Goal: Information Seeking & Learning: Learn about a topic

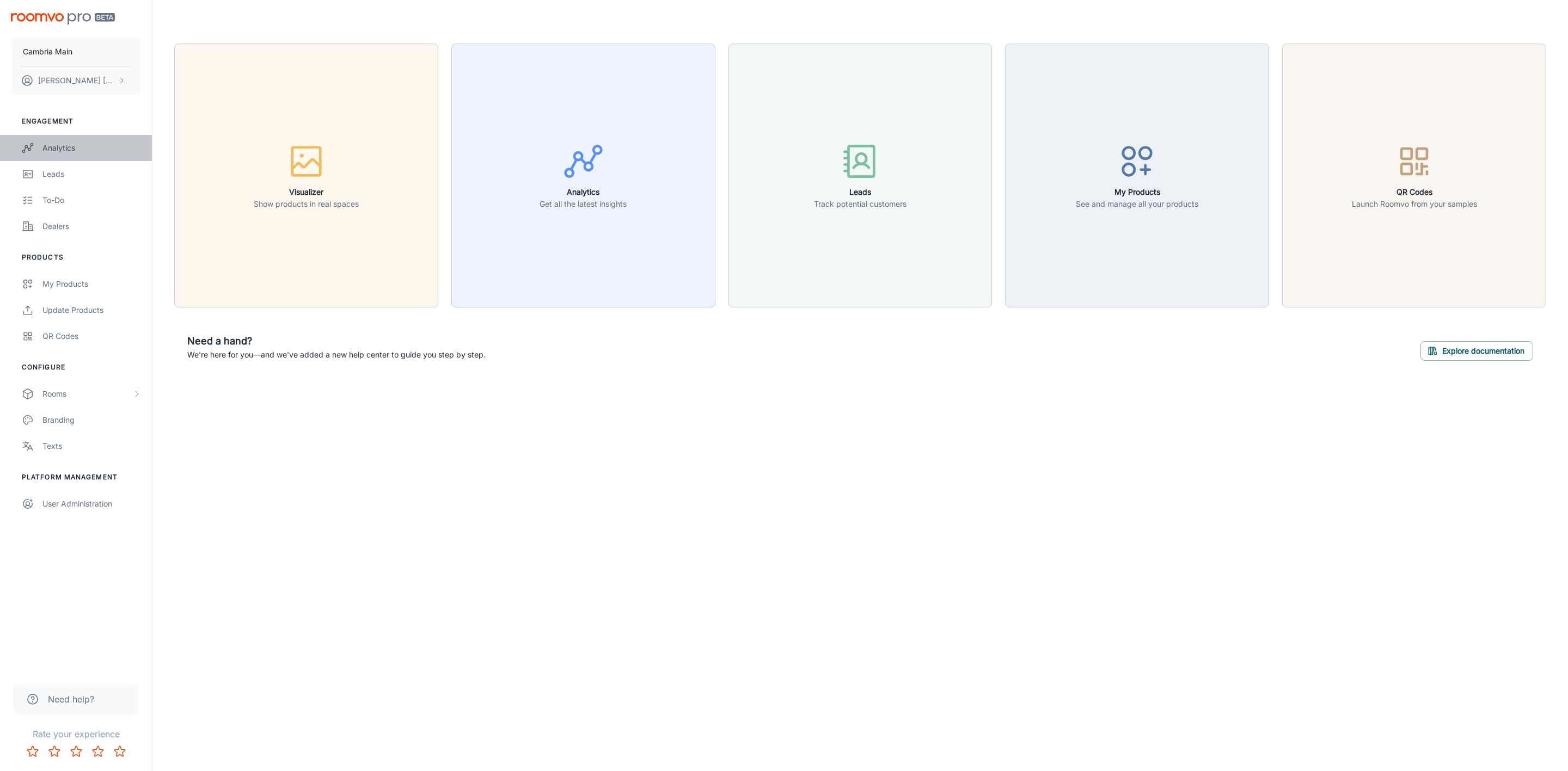
click at [59, 154] on link "Analytics" at bounding box center [76, 148] width 152 height 26
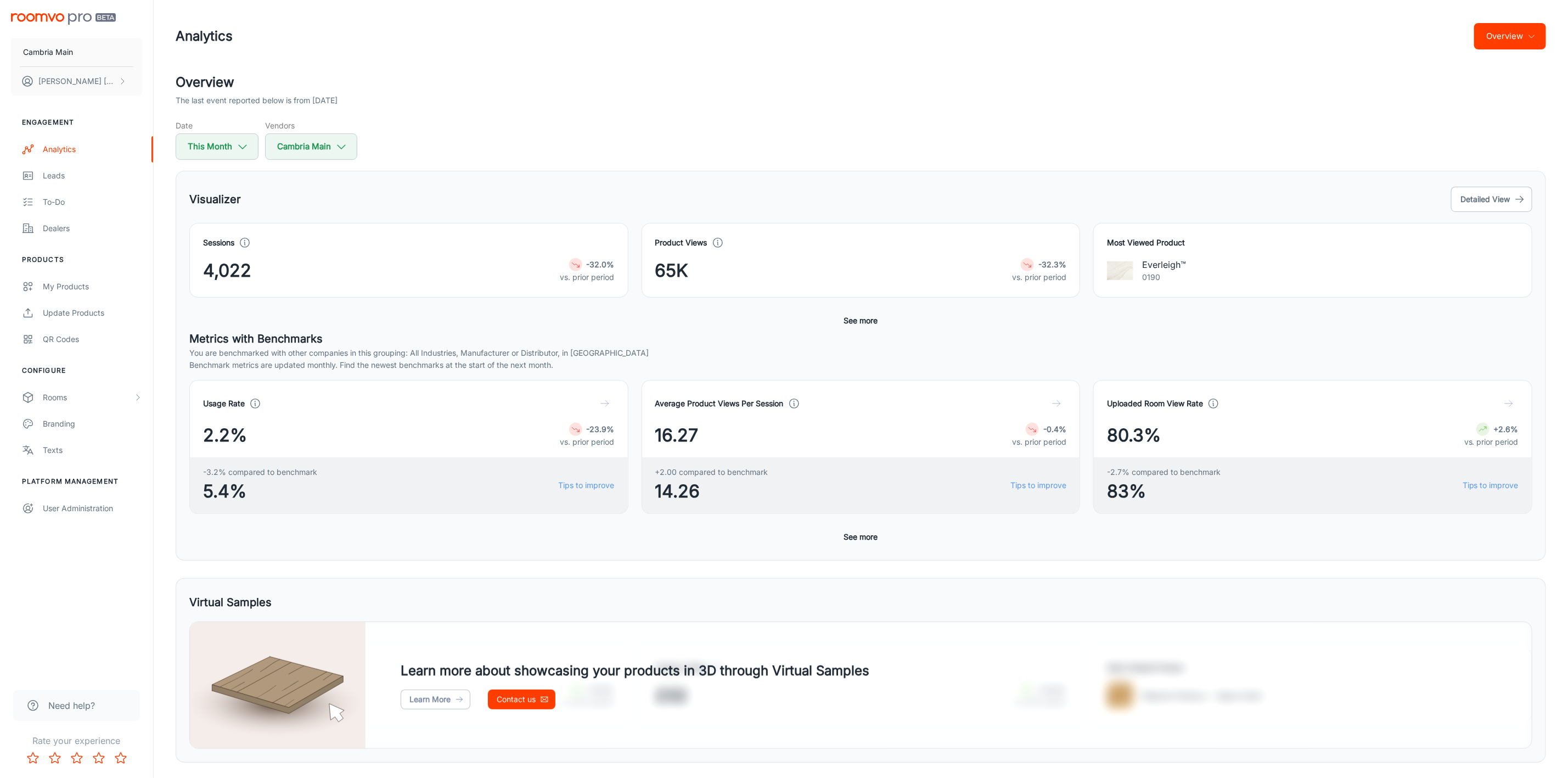
click at [1483, 30] on button "Overview" at bounding box center [1510, 36] width 72 height 26
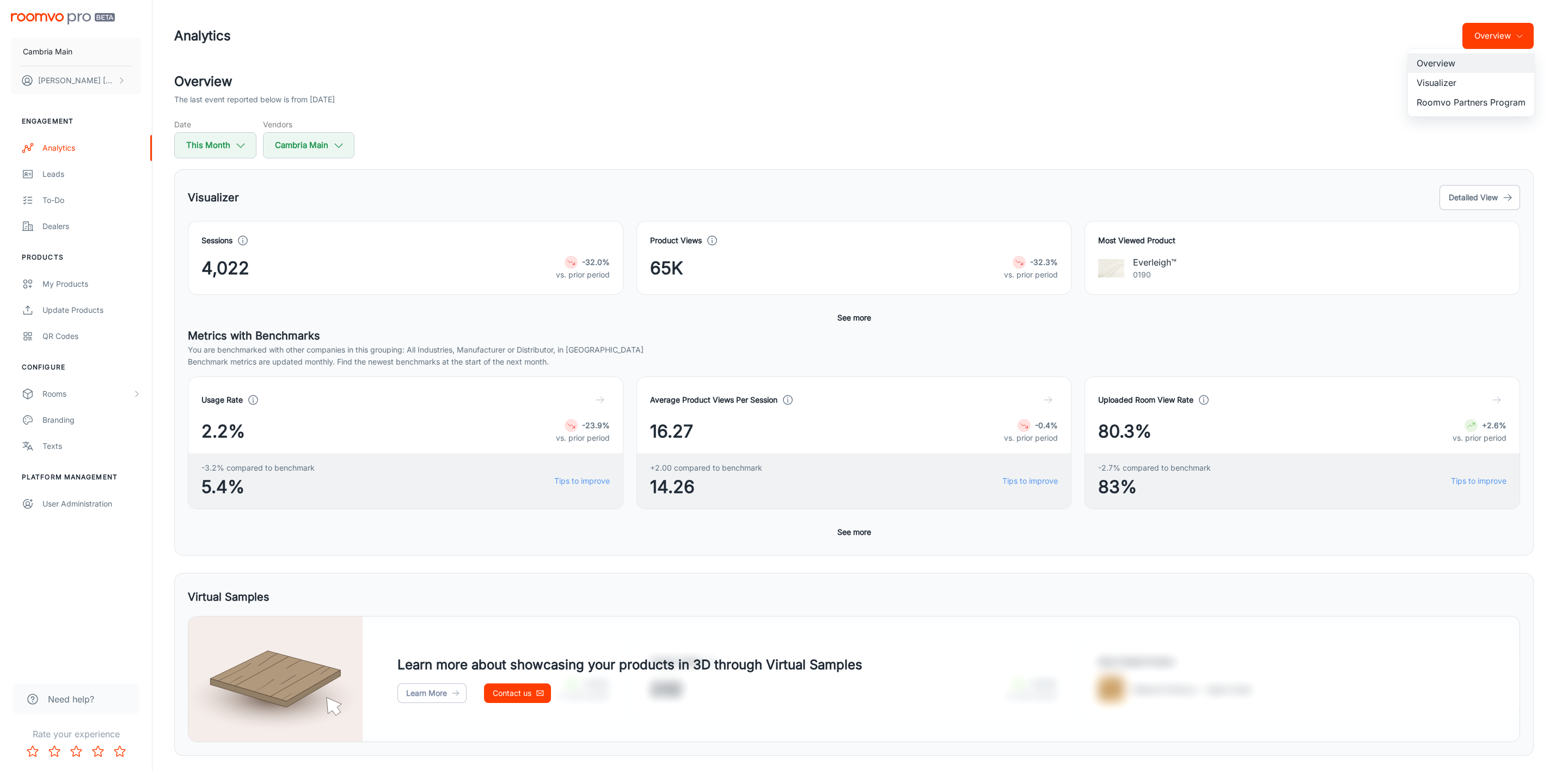
click at [1438, 81] on li "Visualizer" at bounding box center [1471, 82] width 126 height 19
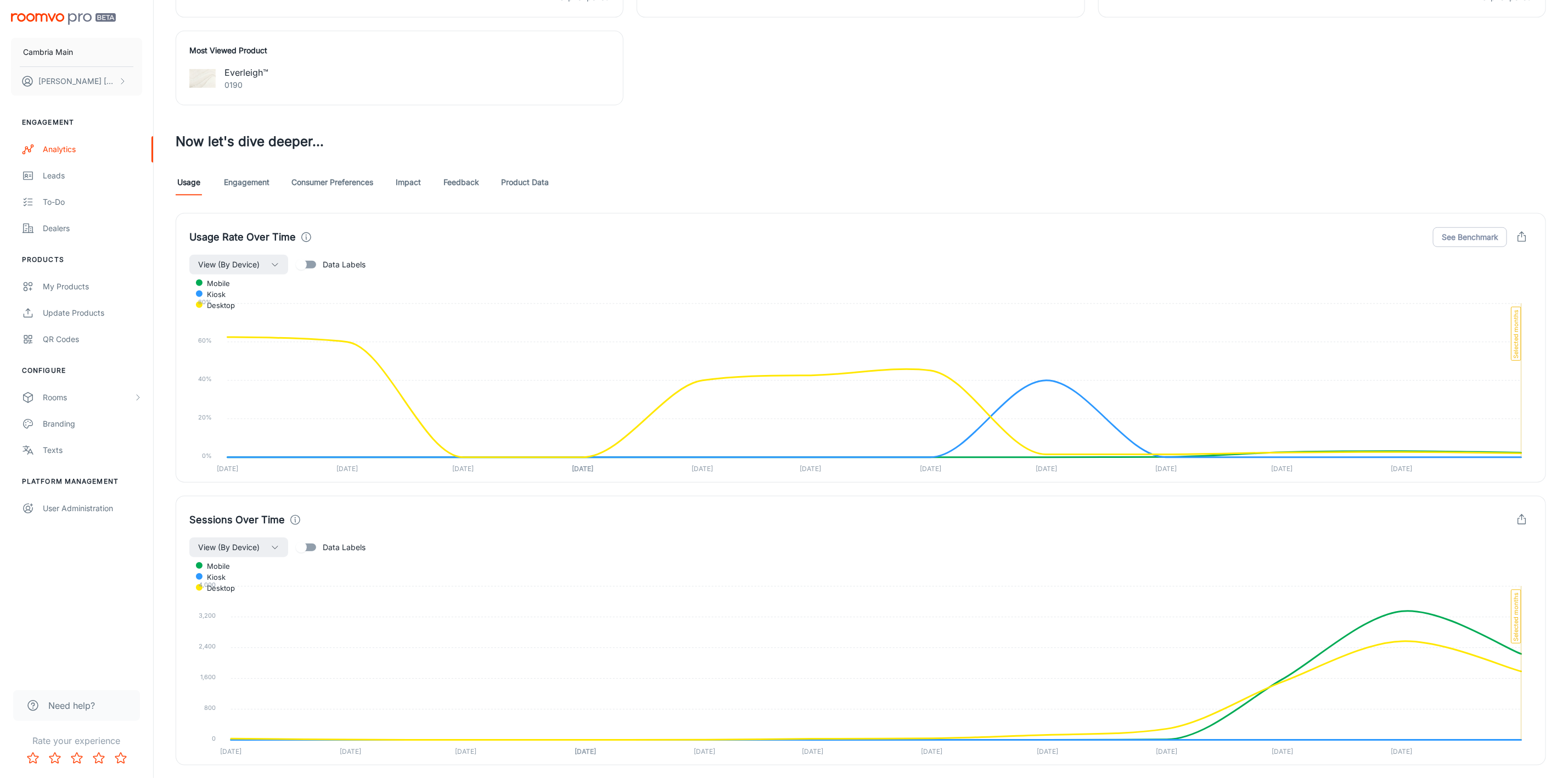
scroll to position [494, 0]
click at [400, 183] on link "Impact" at bounding box center [408, 180] width 26 height 26
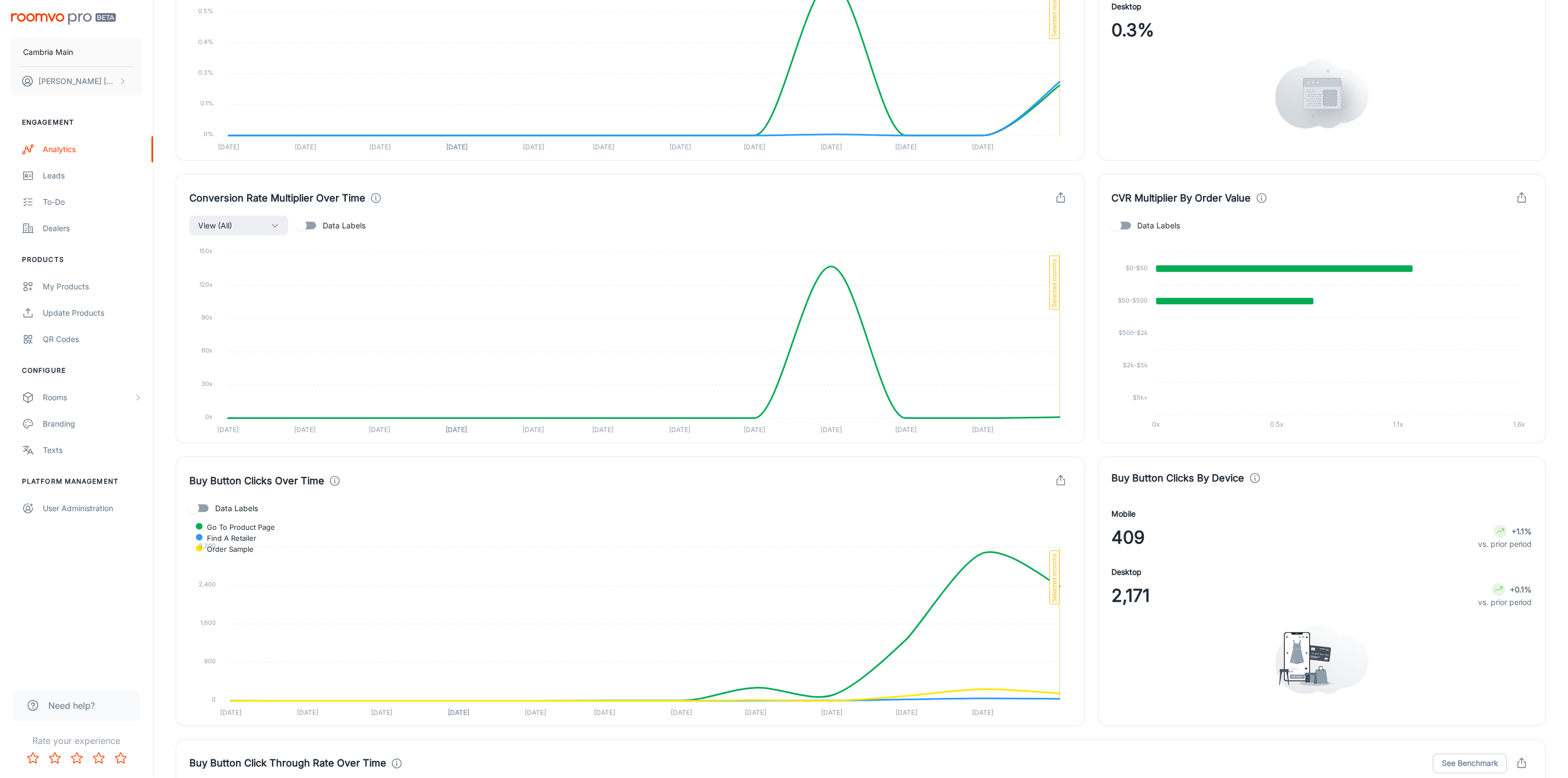
scroll to position [824, 0]
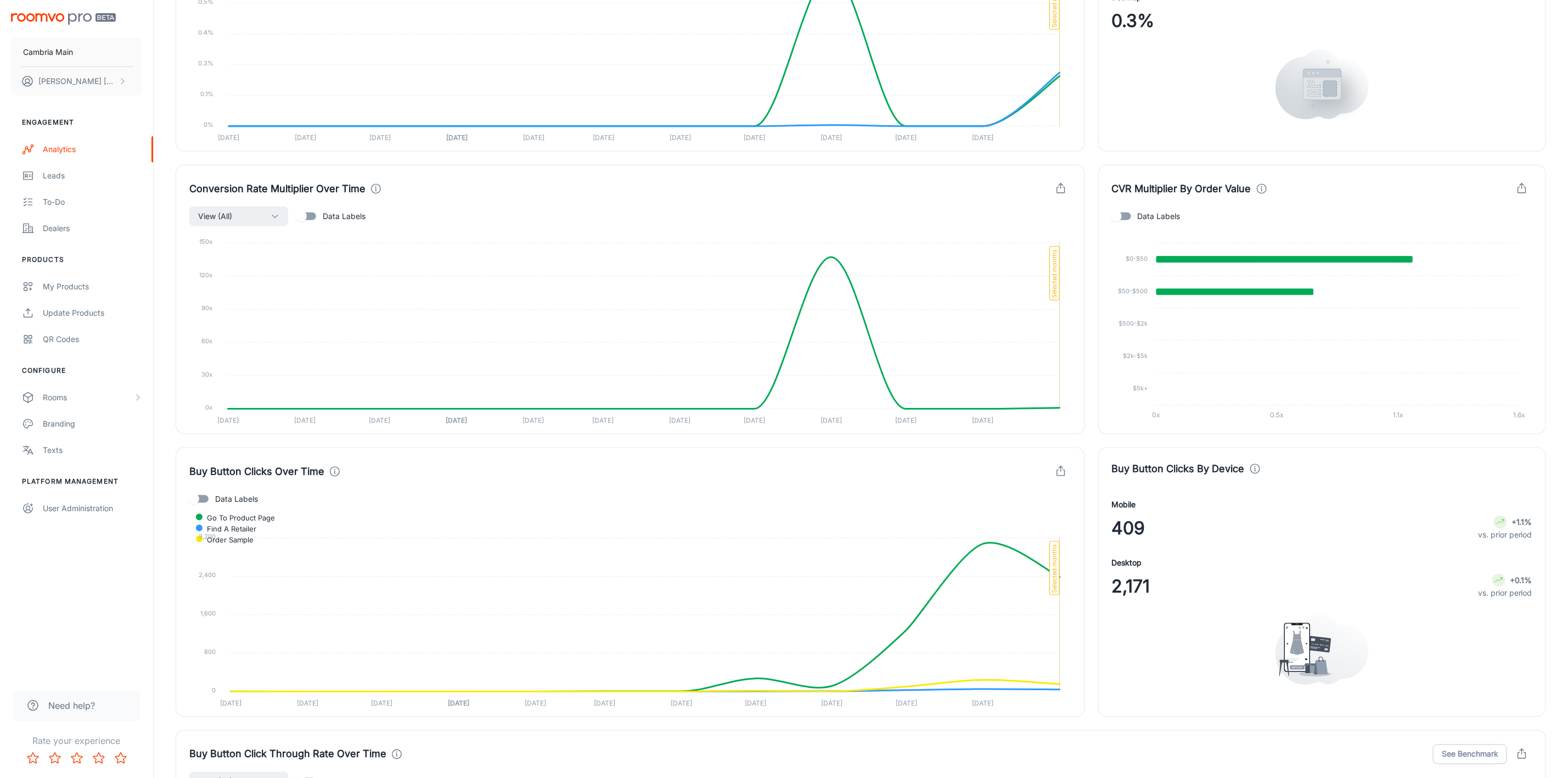
click at [1132, 214] on input "Data Labels" at bounding box center [1117, 216] width 63 height 21
click at [1132, 214] on input "Data Labels" at bounding box center [1128, 216] width 63 height 21
checkbox input "false"
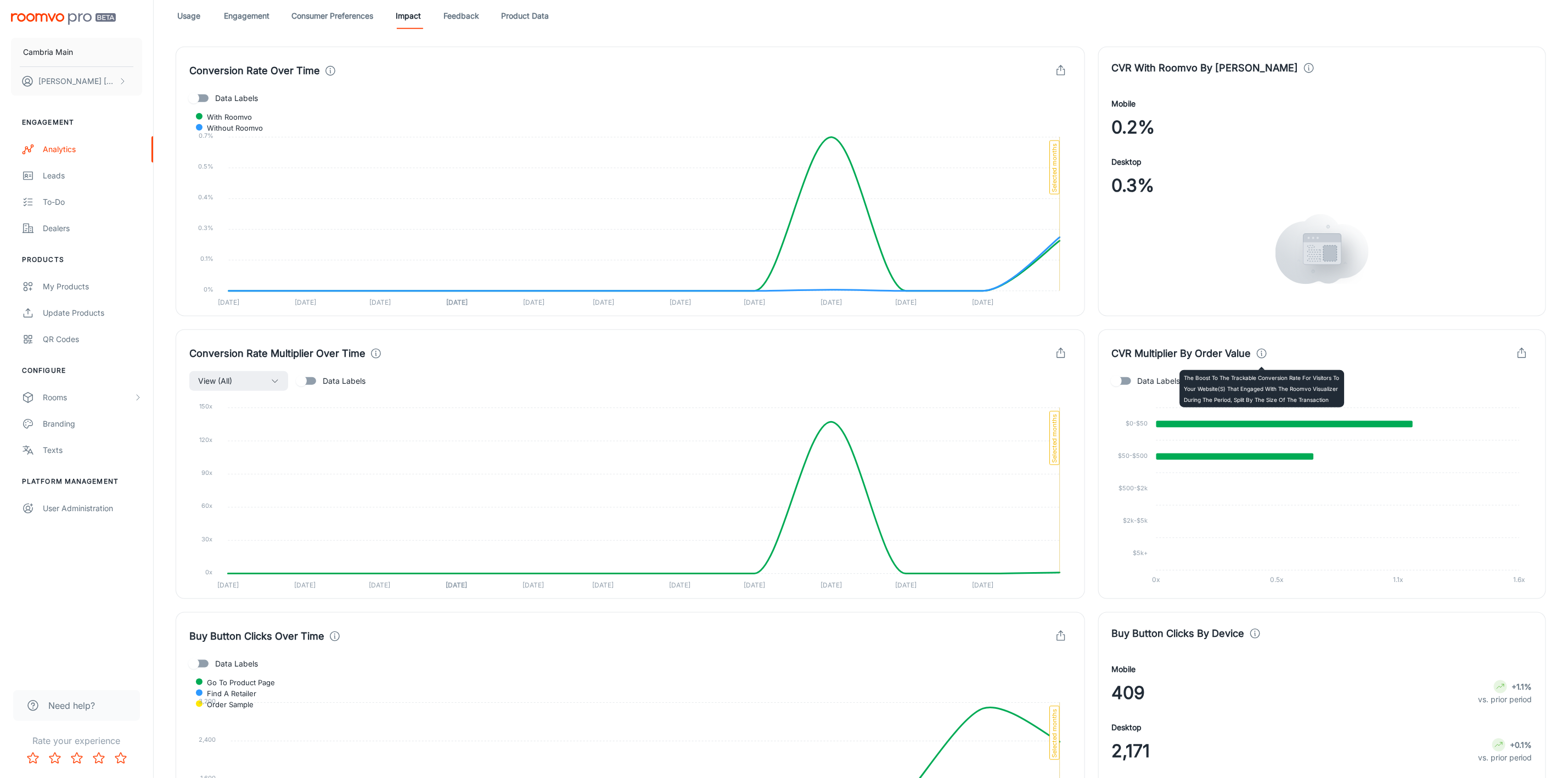
click at [1263, 359] on icon at bounding box center [1262, 353] width 12 height 12
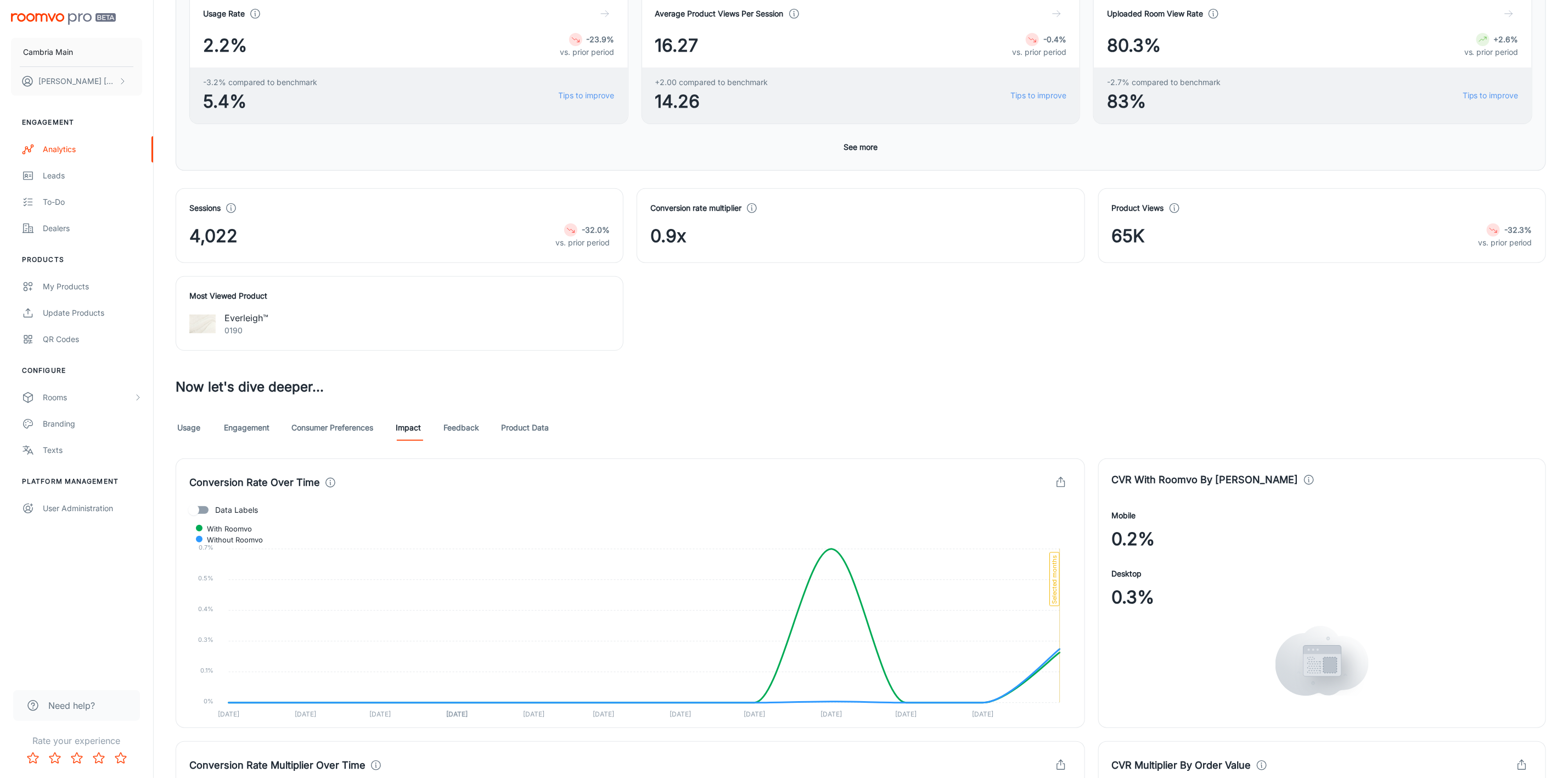
scroll to position [165, 0]
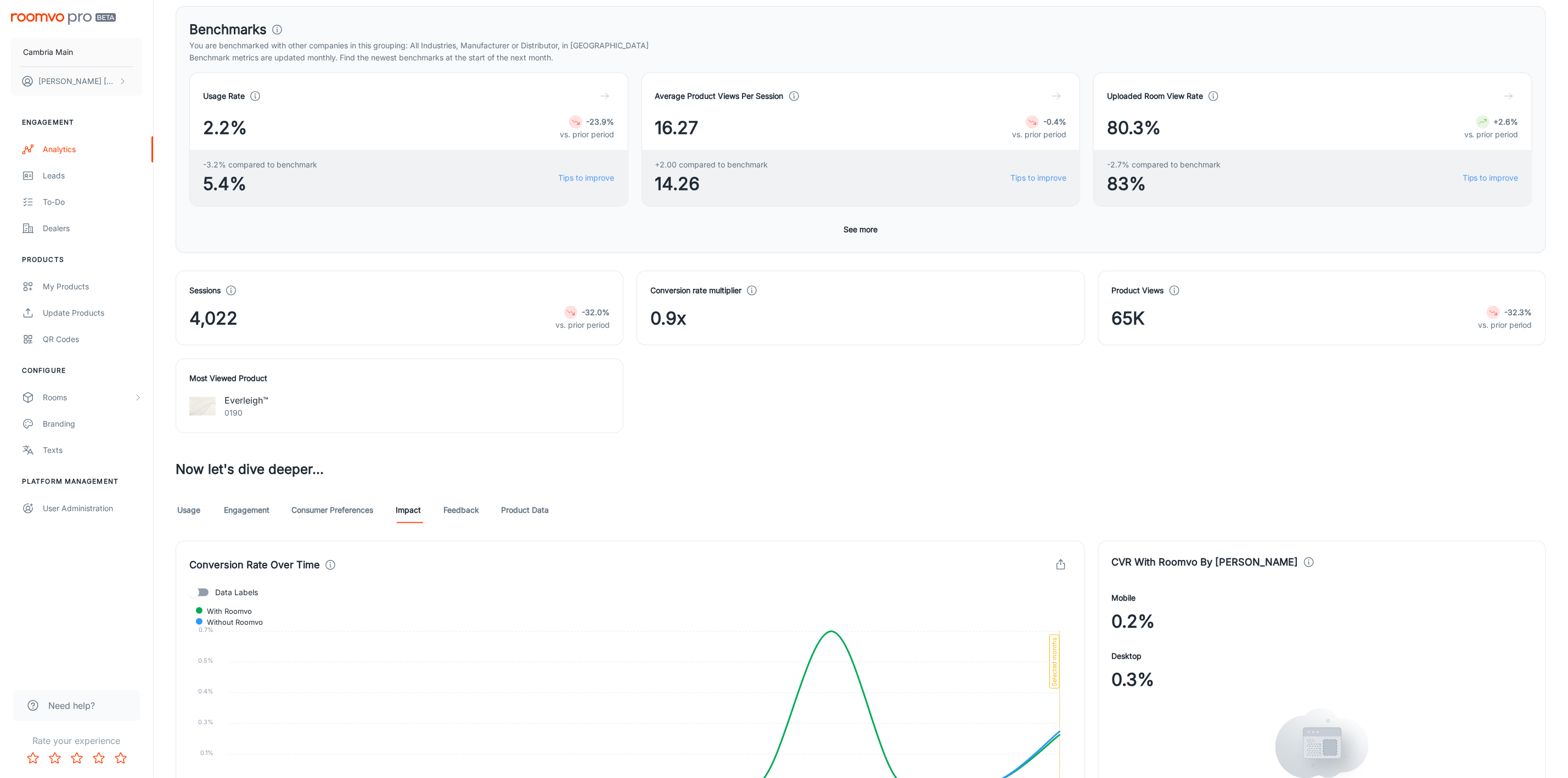
click at [451, 509] on link "Feedback" at bounding box center [462, 510] width 36 height 26
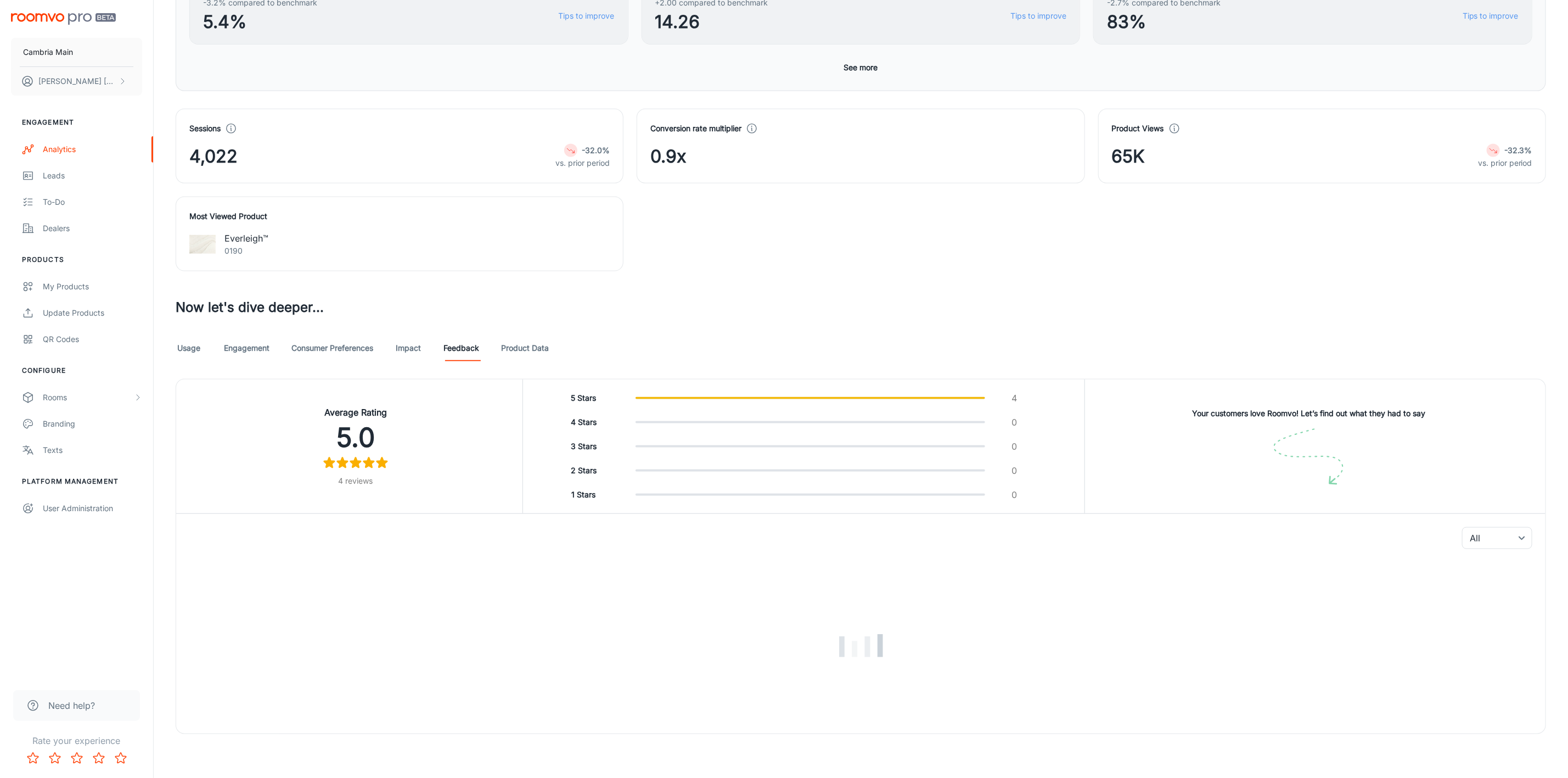
scroll to position [329, 0]
click at [197, 348] on link "Usage" at bounding box center [189, 347] width 26 height 26
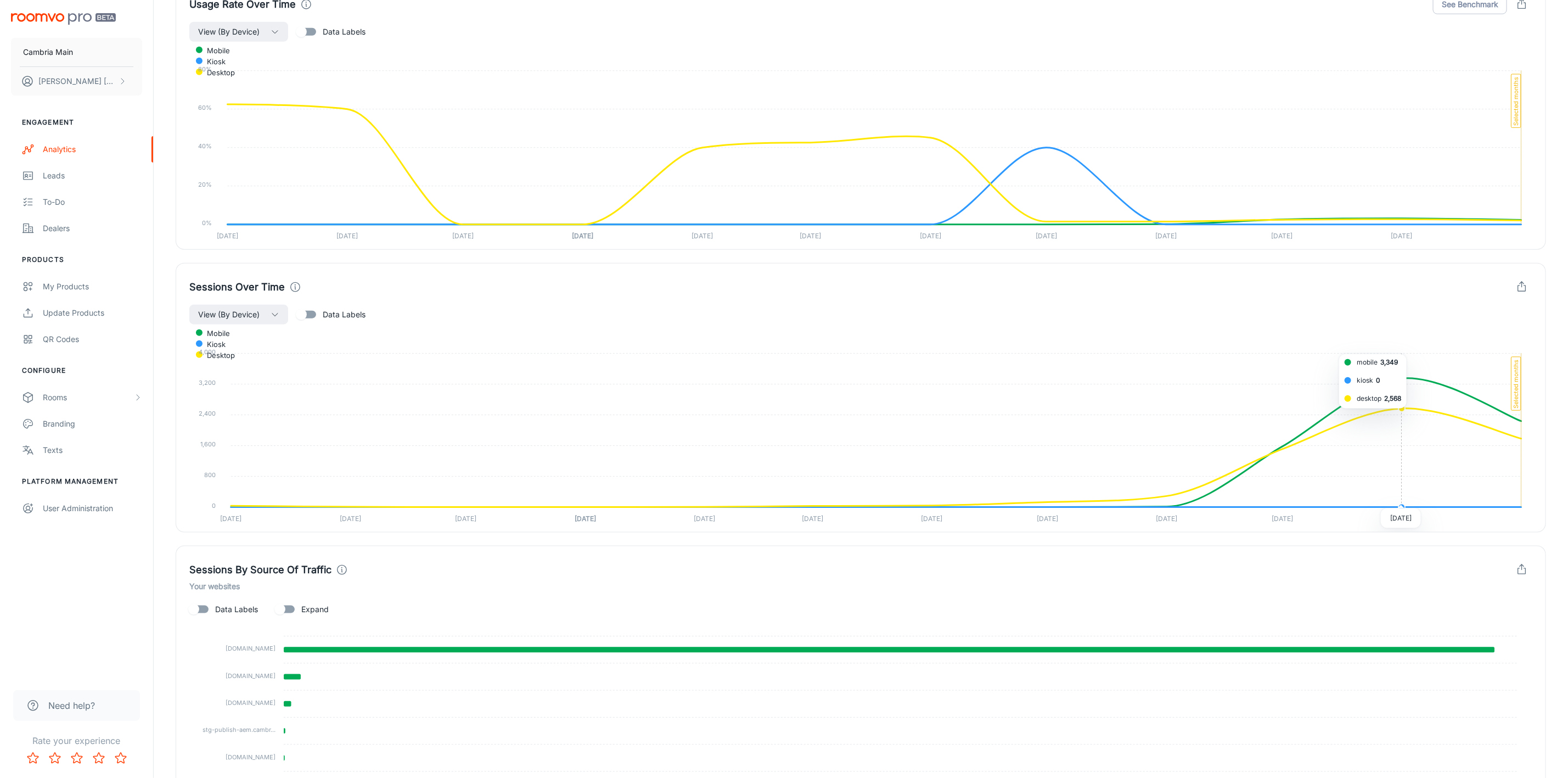
scroll to position [575, 0]
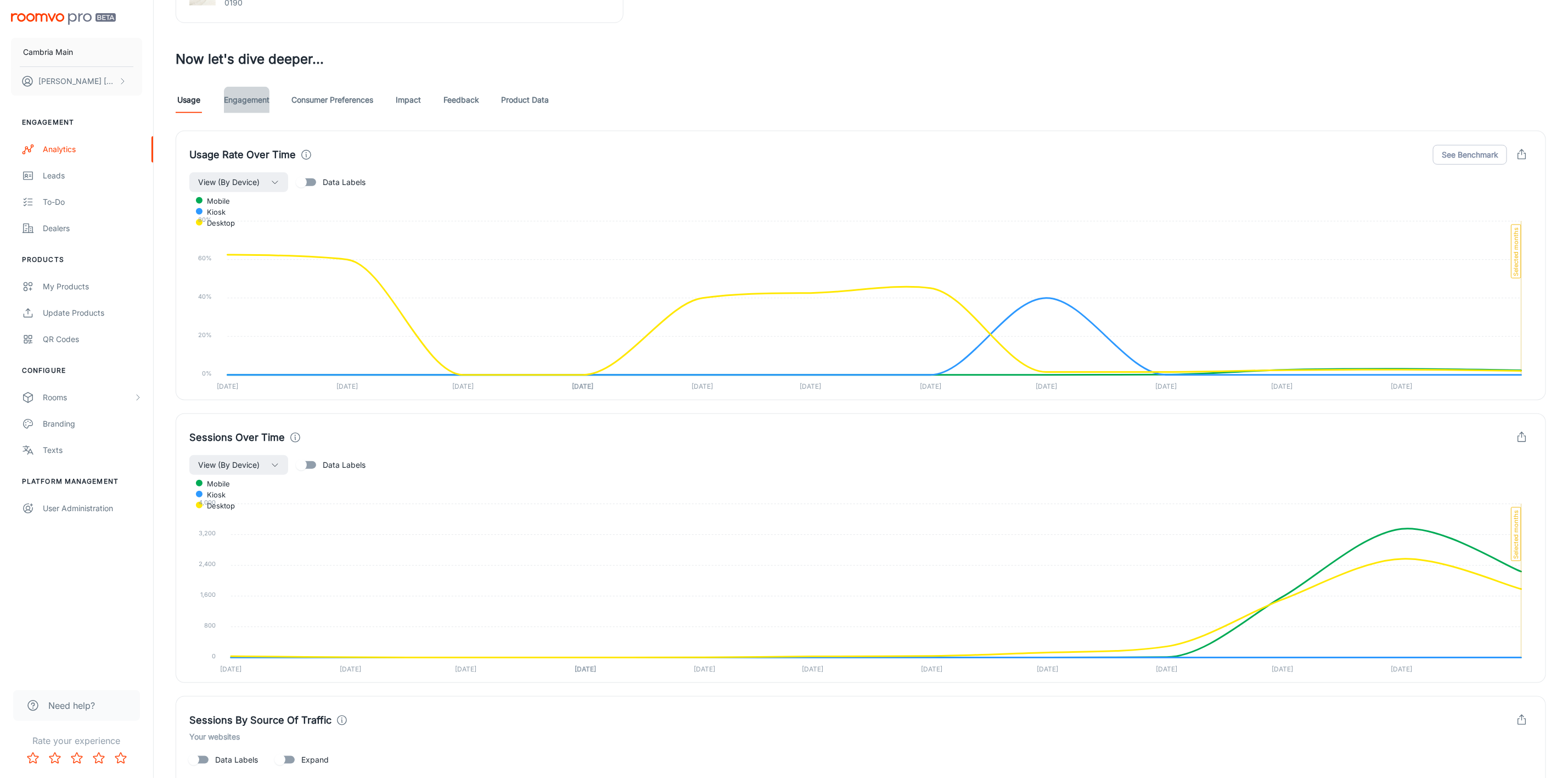
click at [255, 102] on link "Engagement" at bounding box center [246, 100] width 46 height 26
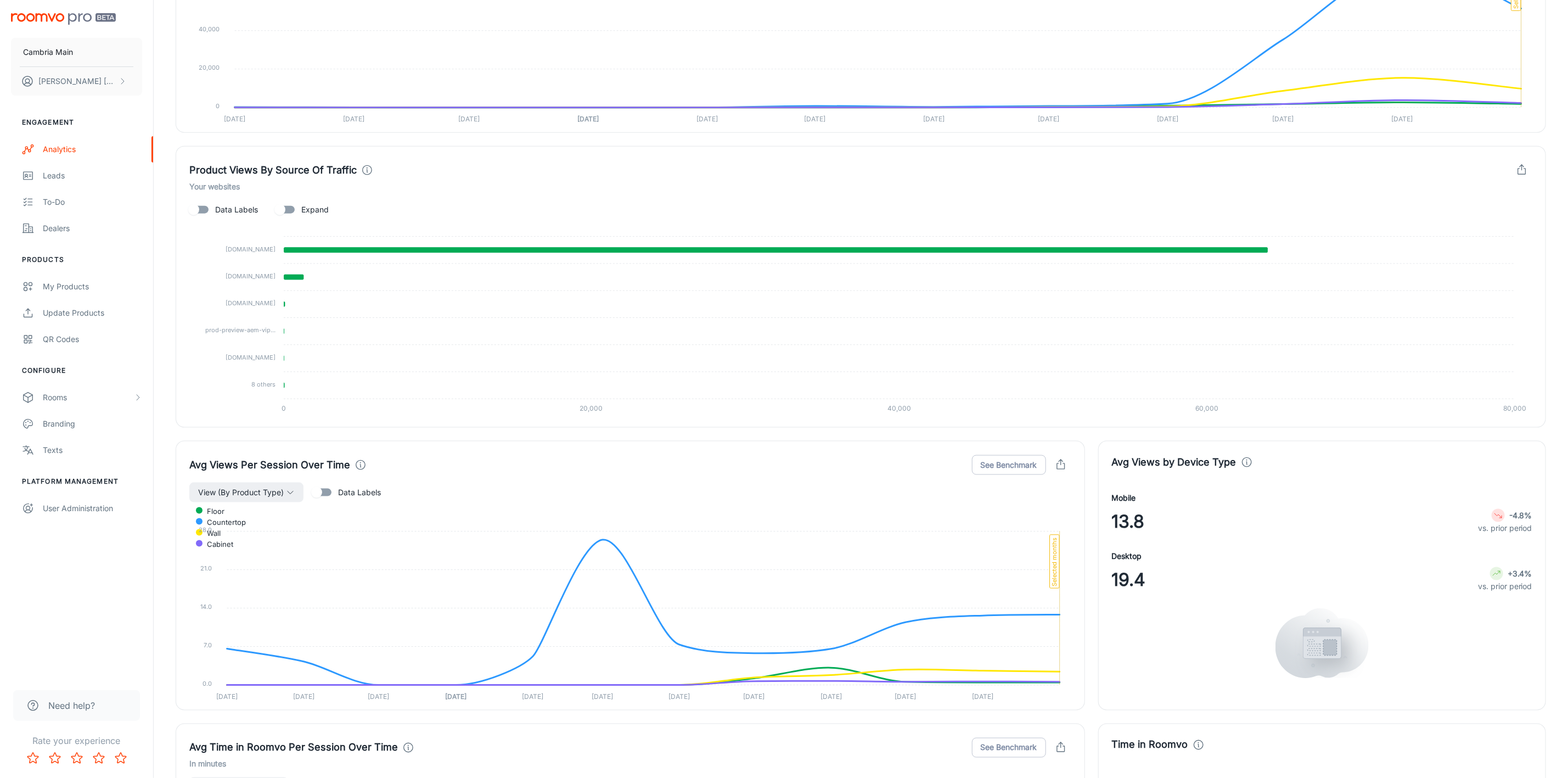
scroll to position [513, 0]
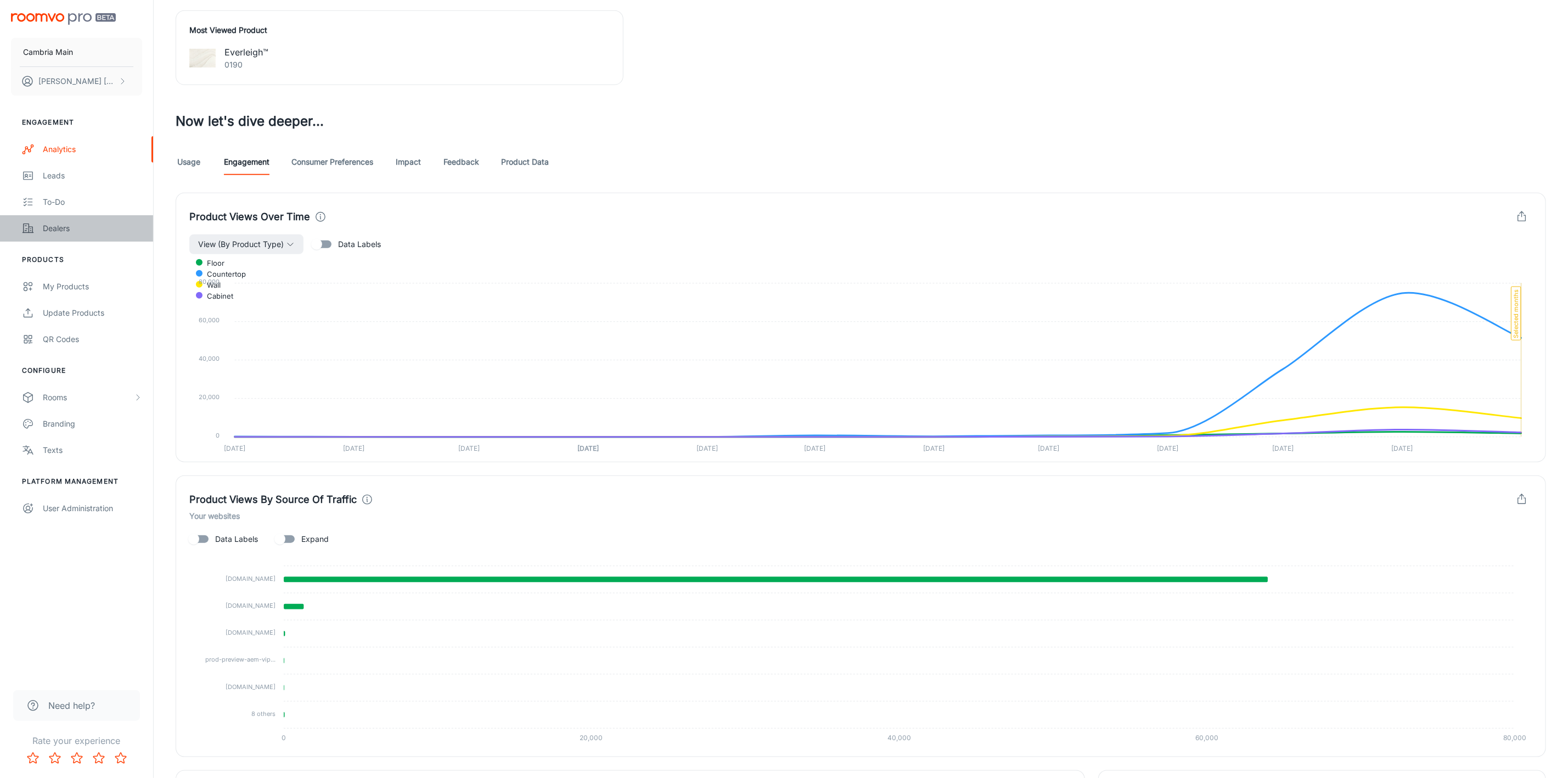
click at [45, 229] on div "Dealers" at bounding box center [92, 228] width 100 height 12
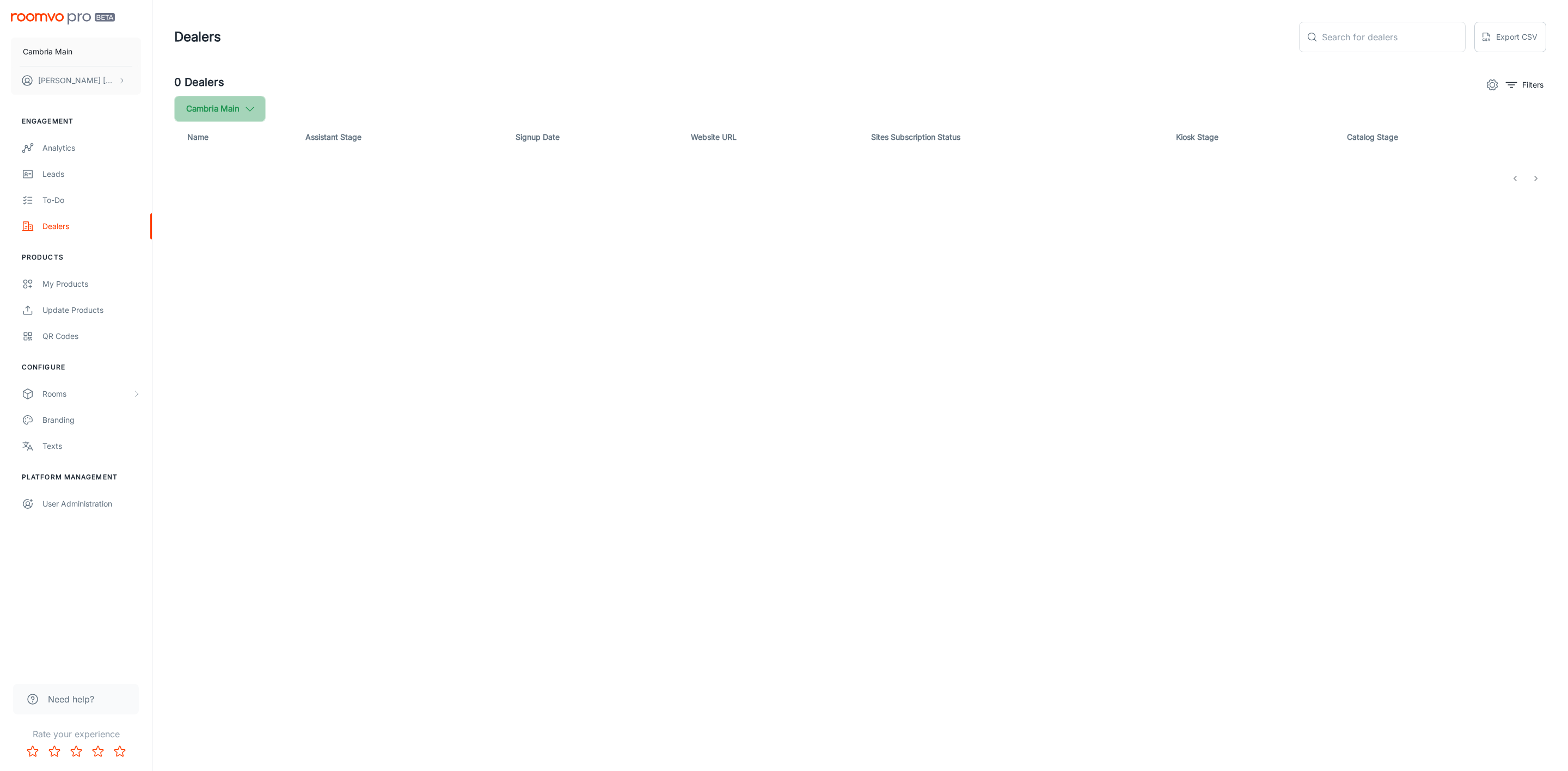
click at [244, 110] on button "Cambria Main" at bounding box center [220, 108] width 91 height 26
click at [185, 265] on input "Cambria" at bounding box center [187, 260] width 22 height 22
checkbox input "true"
click at [324, 312] on button "Apply" at bounding box center [335, 309] width 39 height 19
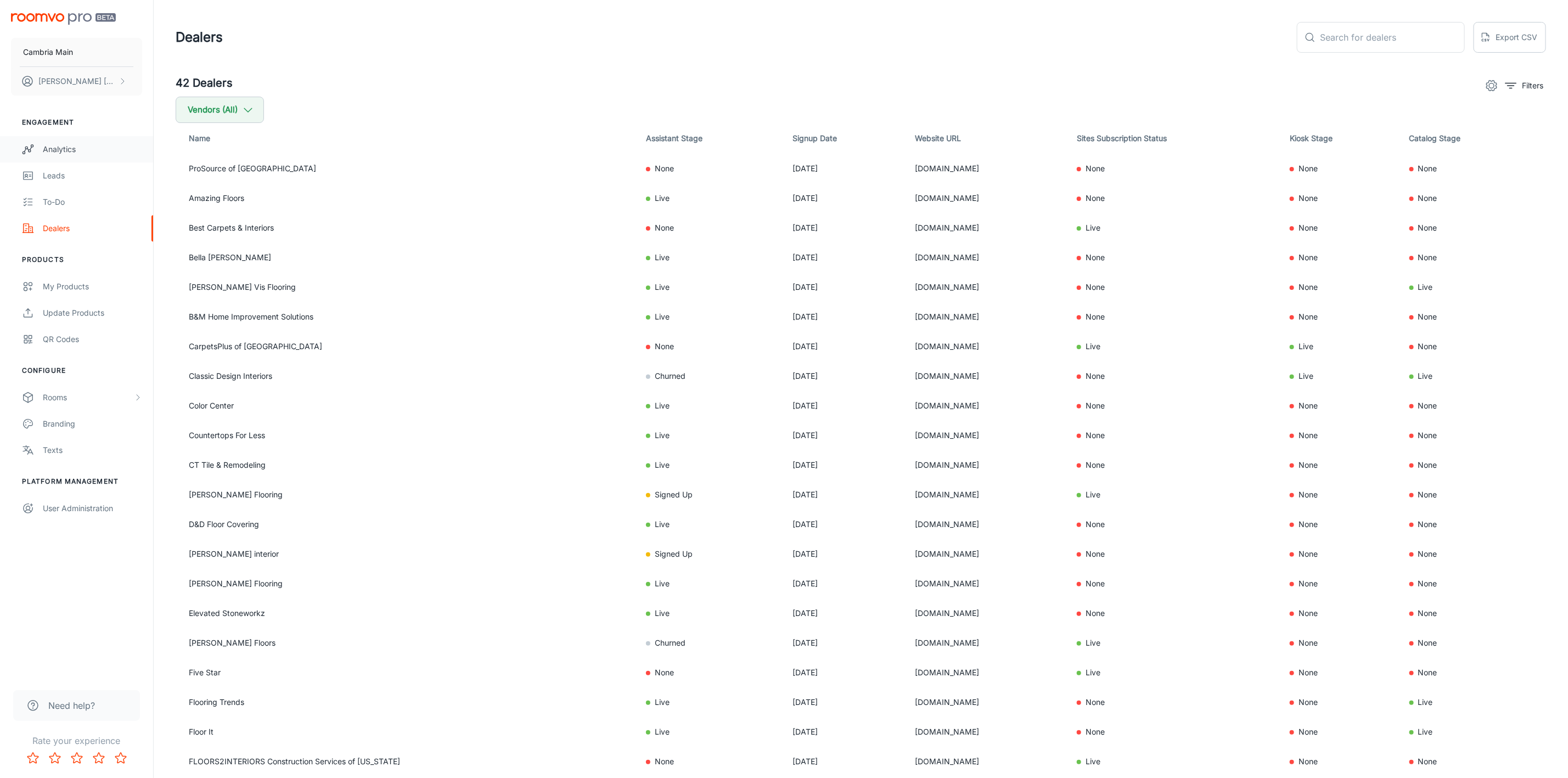
click at [63, 145] on div "Analytics" at bounding box center [92, 149] width 100 height 12
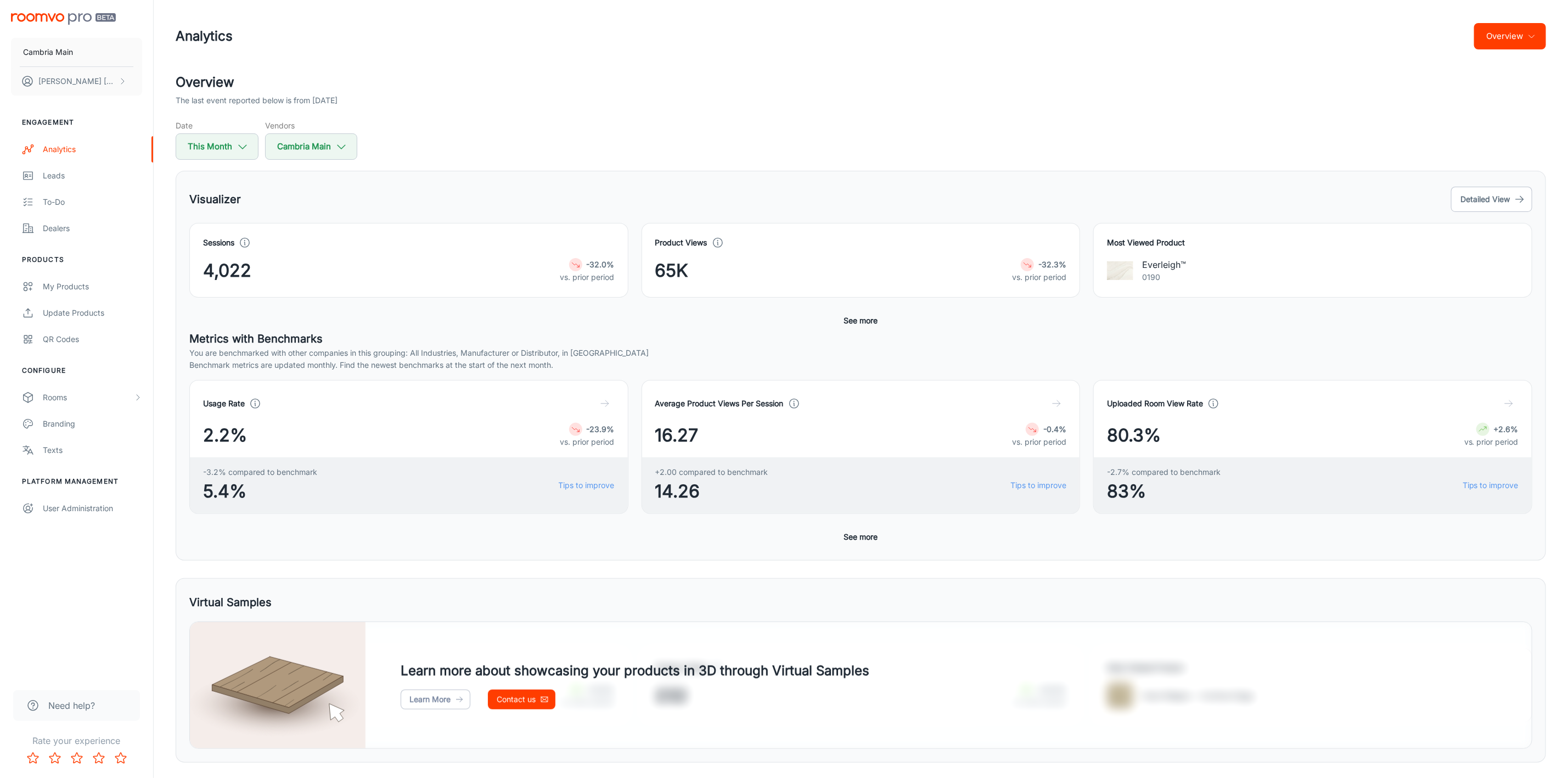
click at [1519, 23] on button "Overview" at bounding box center [1510, 36] width 72 height 26
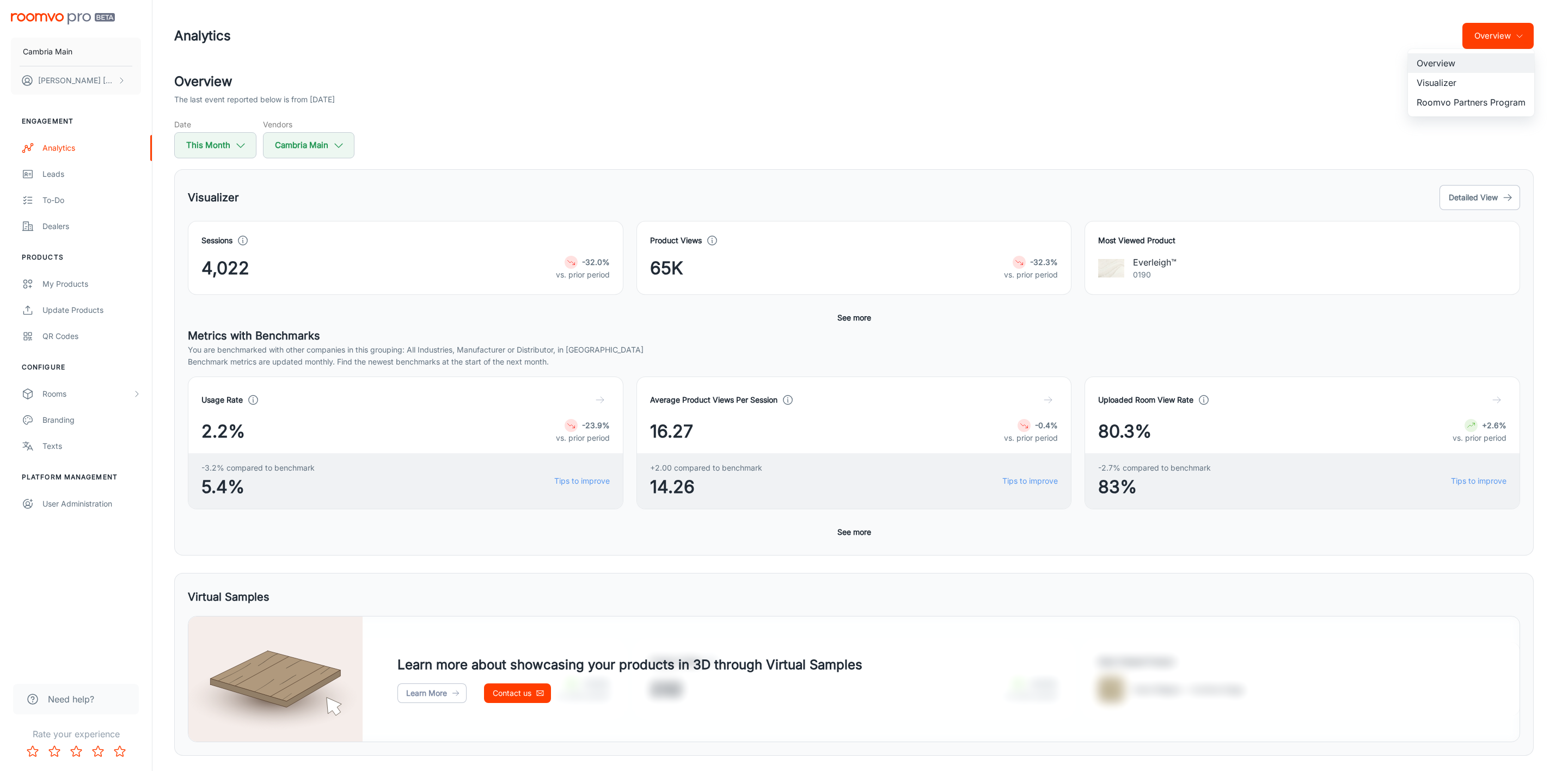
click at [1438, 84] on li "Visualizer" at bounding box center [1471, 82] width 126 height 19
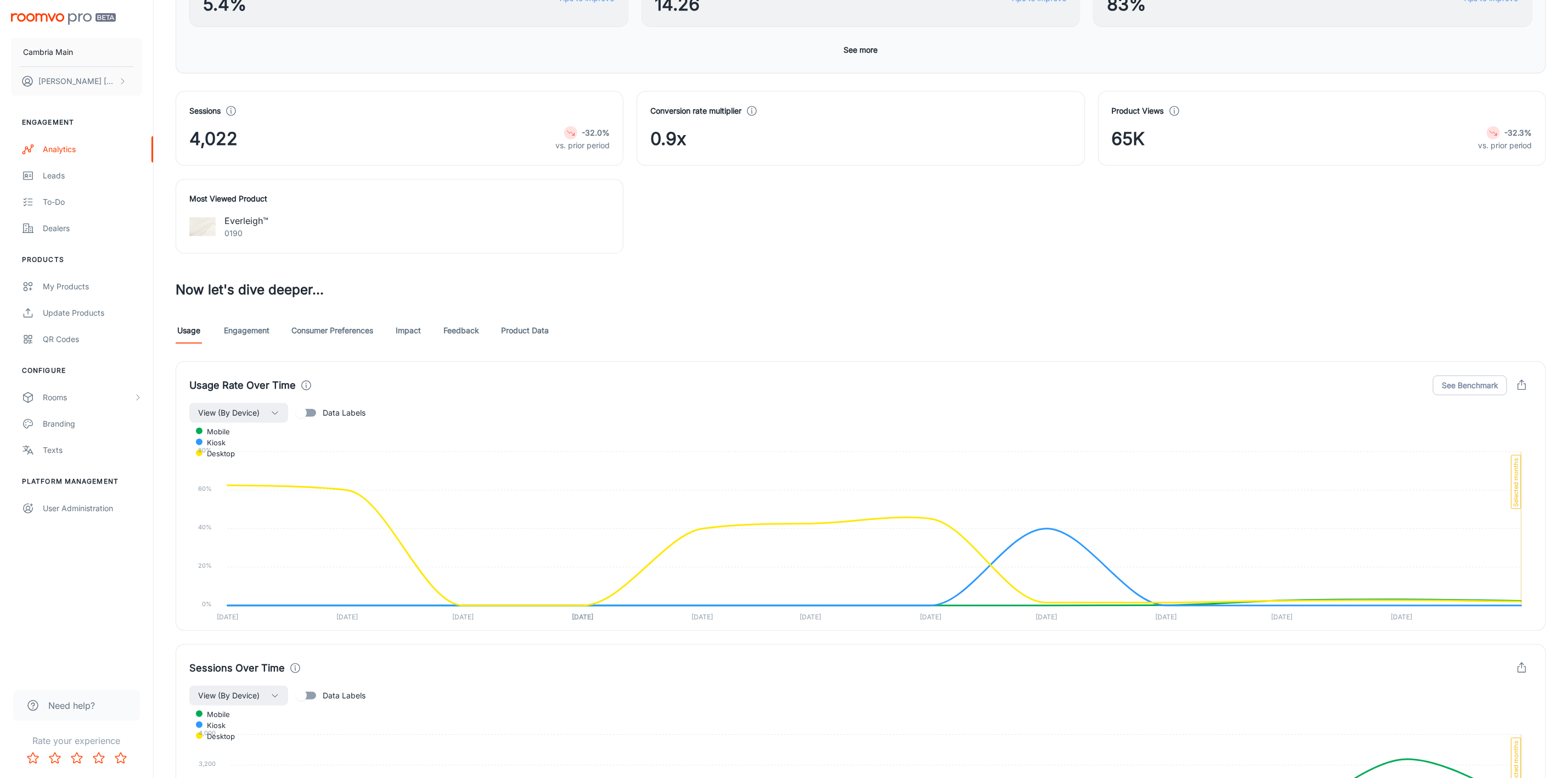
scroll to position [412, 0]
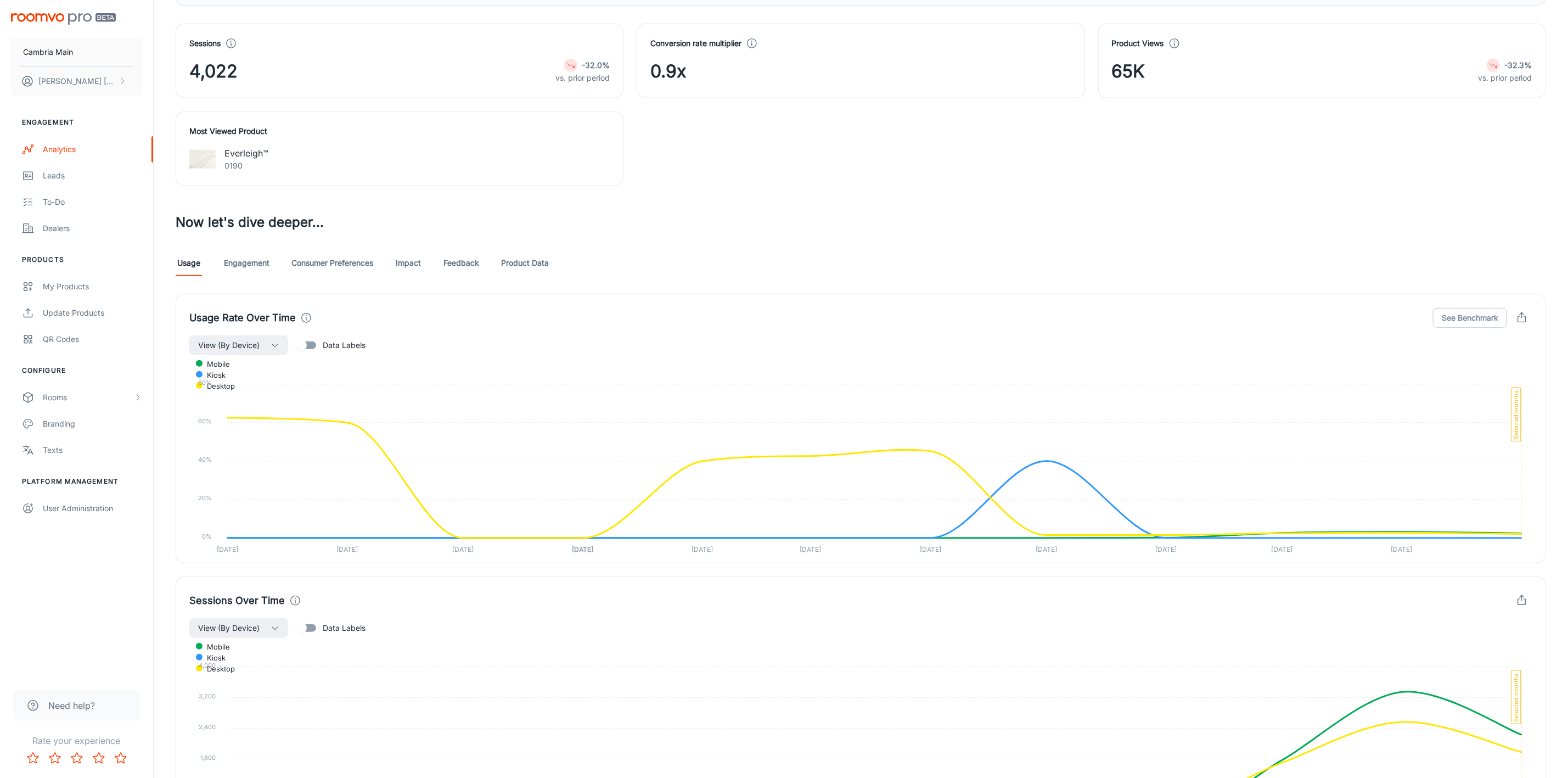
click at [335, 269] on link "Consumer Preferences" at bounding box center [332, 263] width 82 height 26
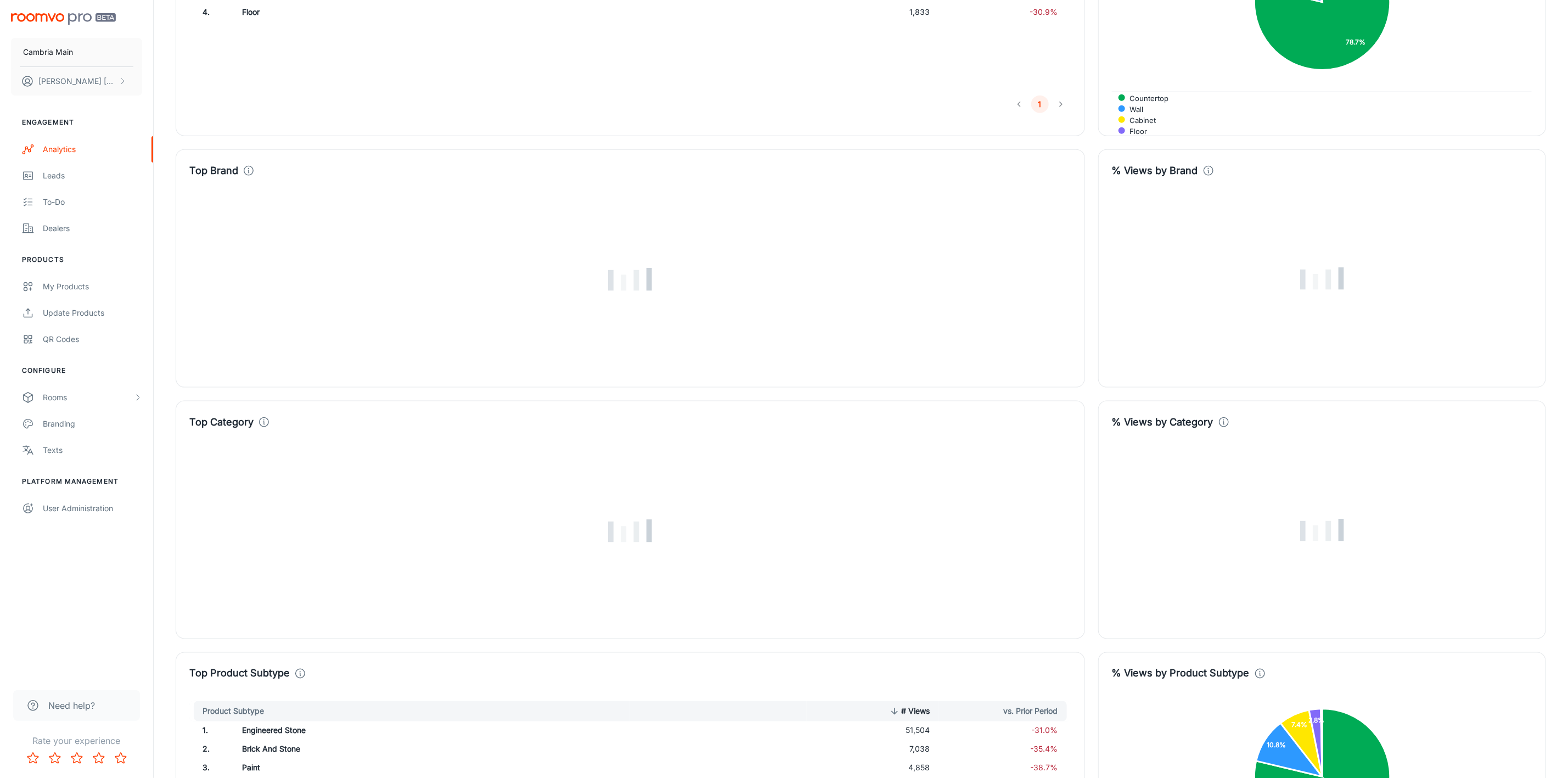
scroll to position [329, 0]
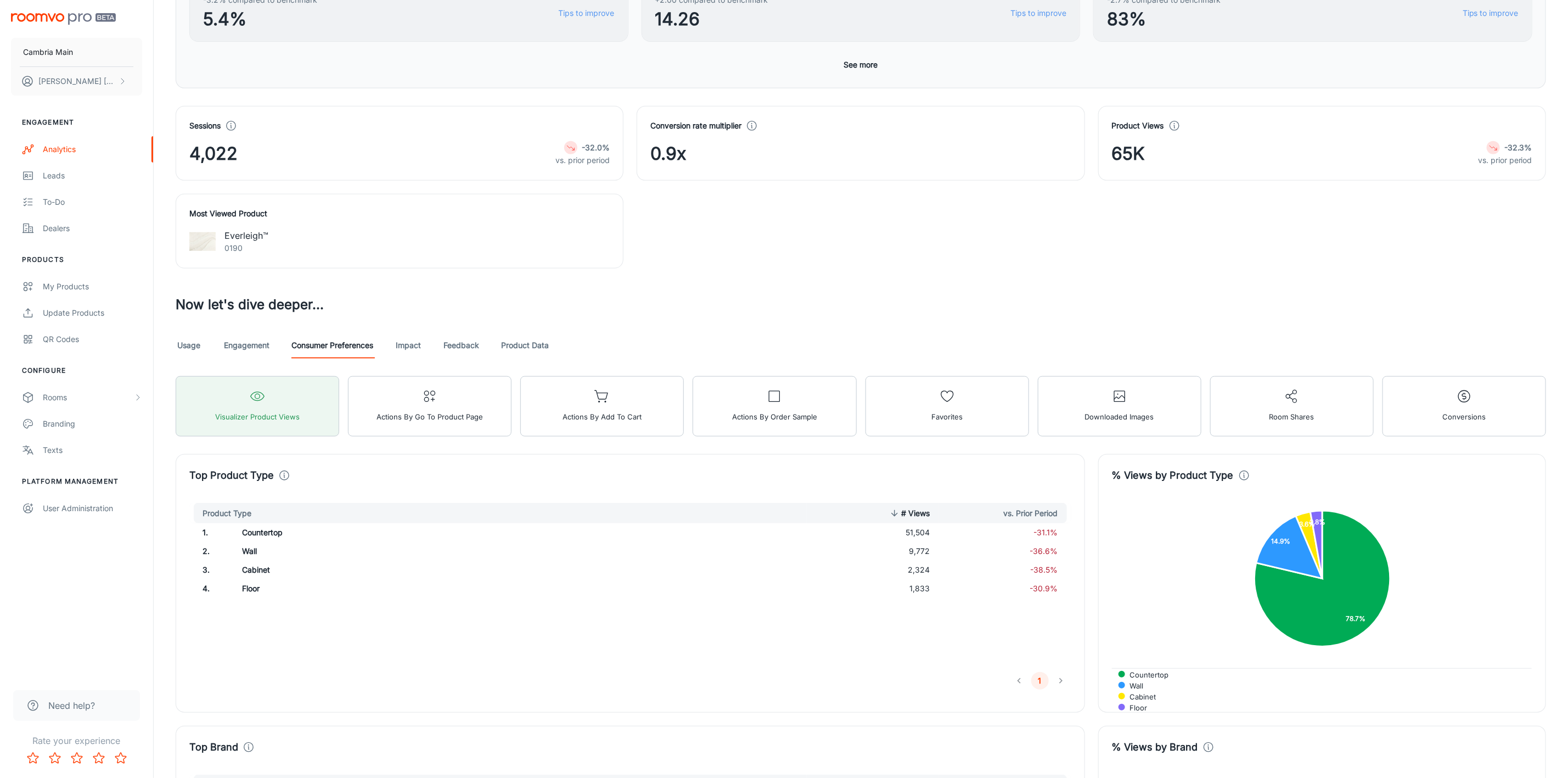
click at [254, 347] on link "Engagement" at bounding box center [246, 345] width 46 height 26
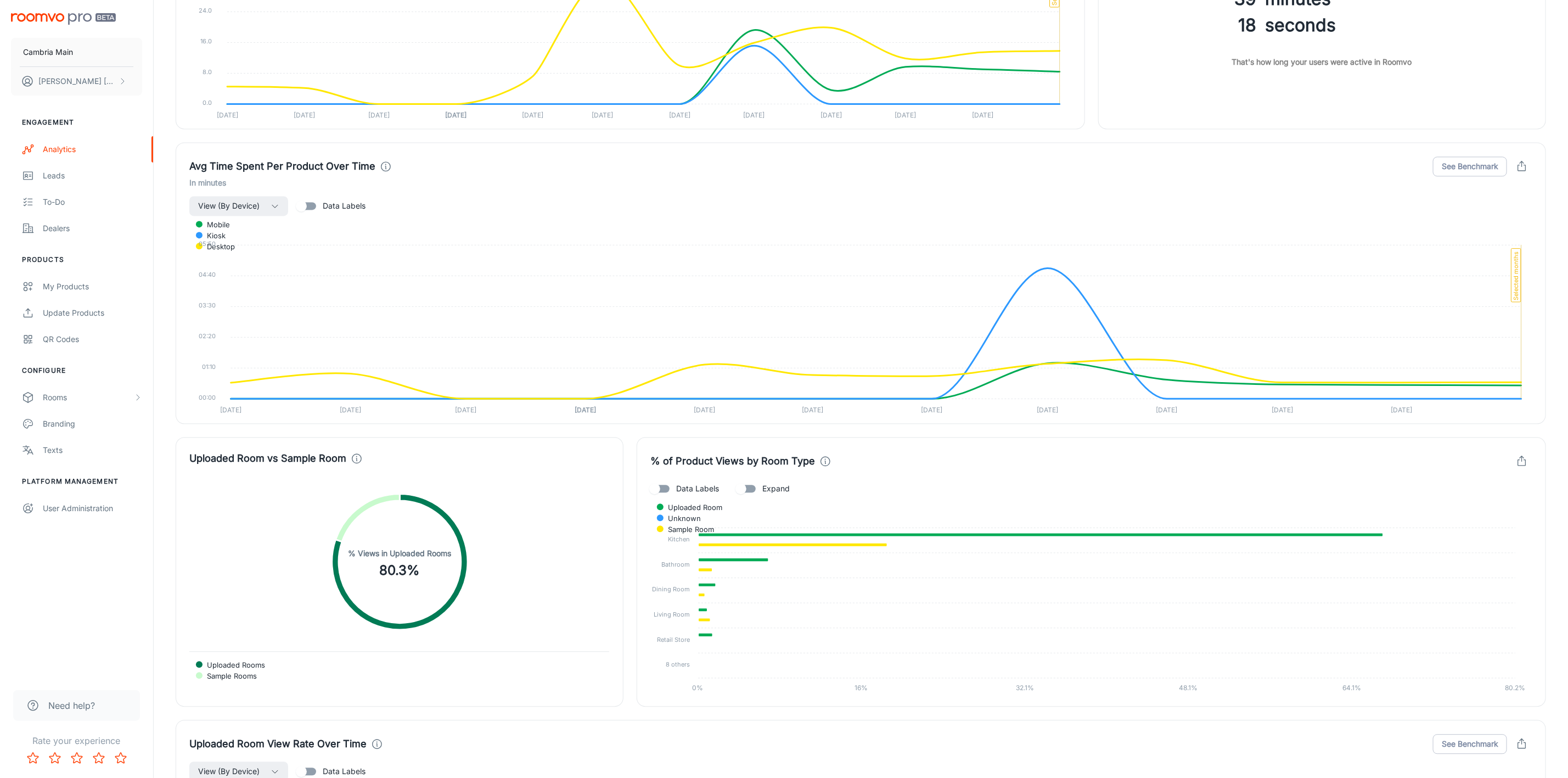
scroll to position [1812, 0]
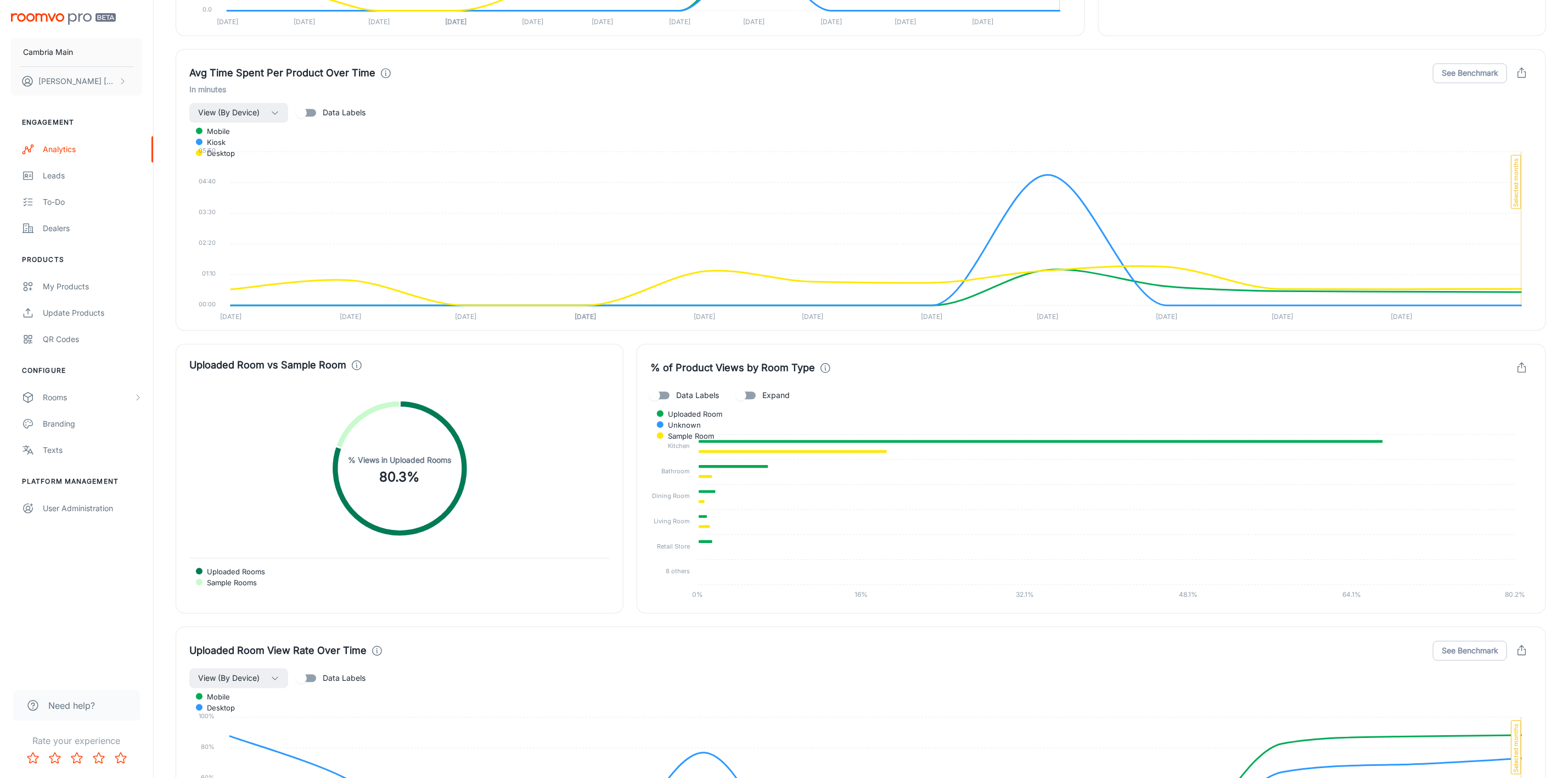
click at [664, 399] on input "Data Labels" at bounding box center [655, 395] width 63 height 21
checkbox input "true"
click at [759, 398] on input "Expand" at bounding box center [741, 395] width 63 height 21
checkbox input "true"
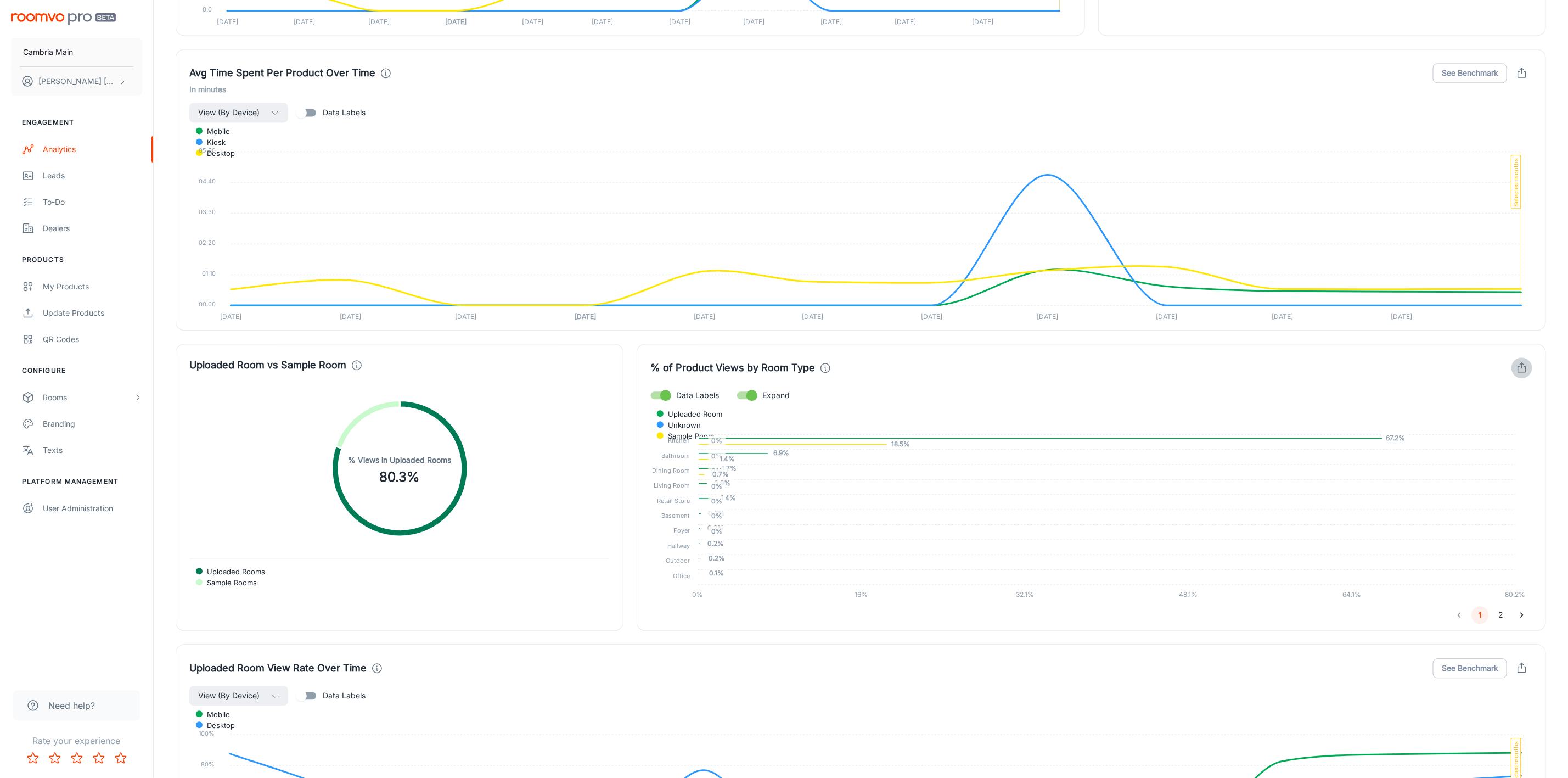
click at [1520, 364] on button "button" at bounding box center [1522, 368] width 21 height 21
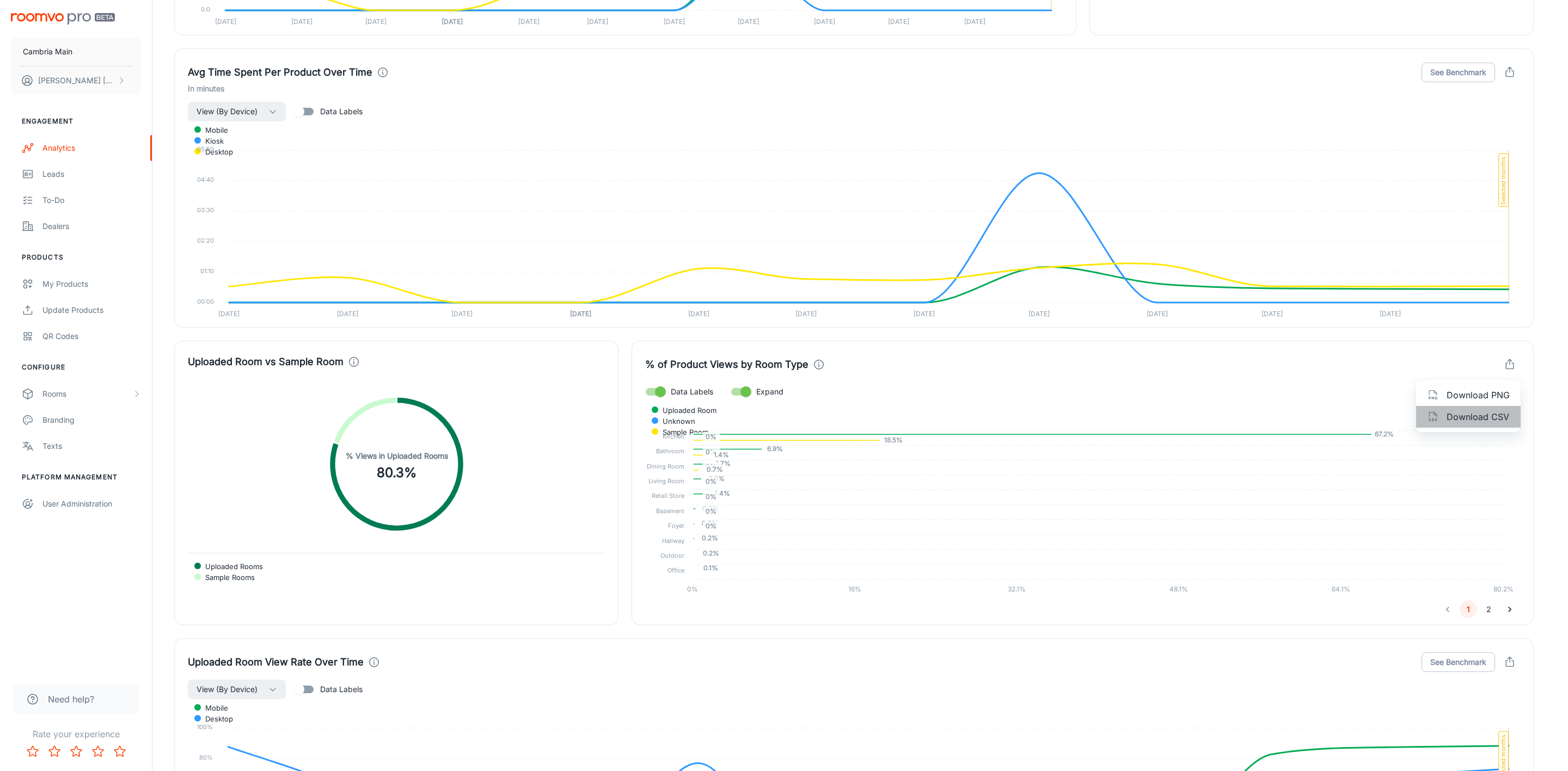
click at [1470, 424] on li "Download CSV" at bounding box center [1469, 416] width 105 height 22
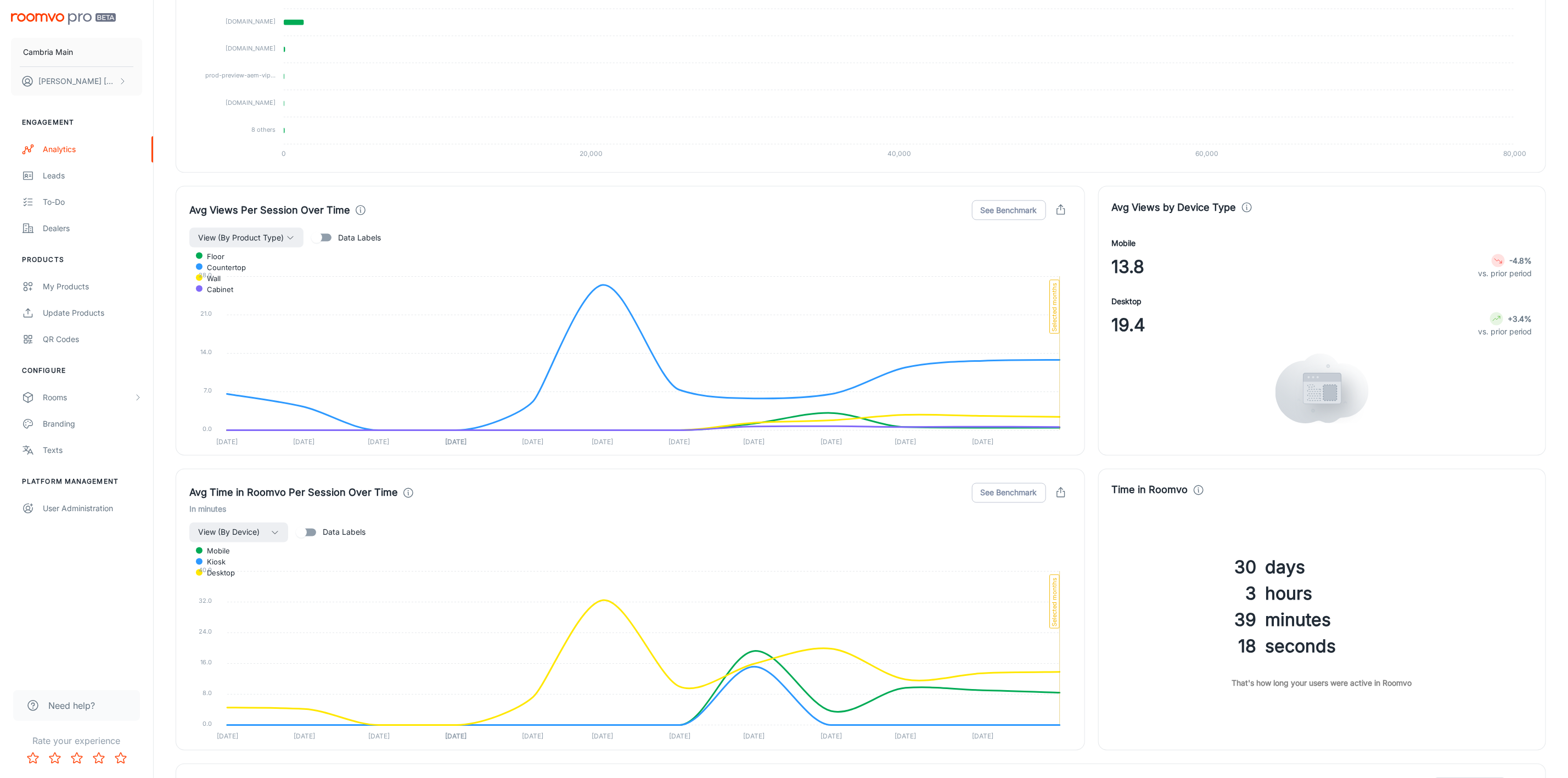
scroll to position [1071, 0]
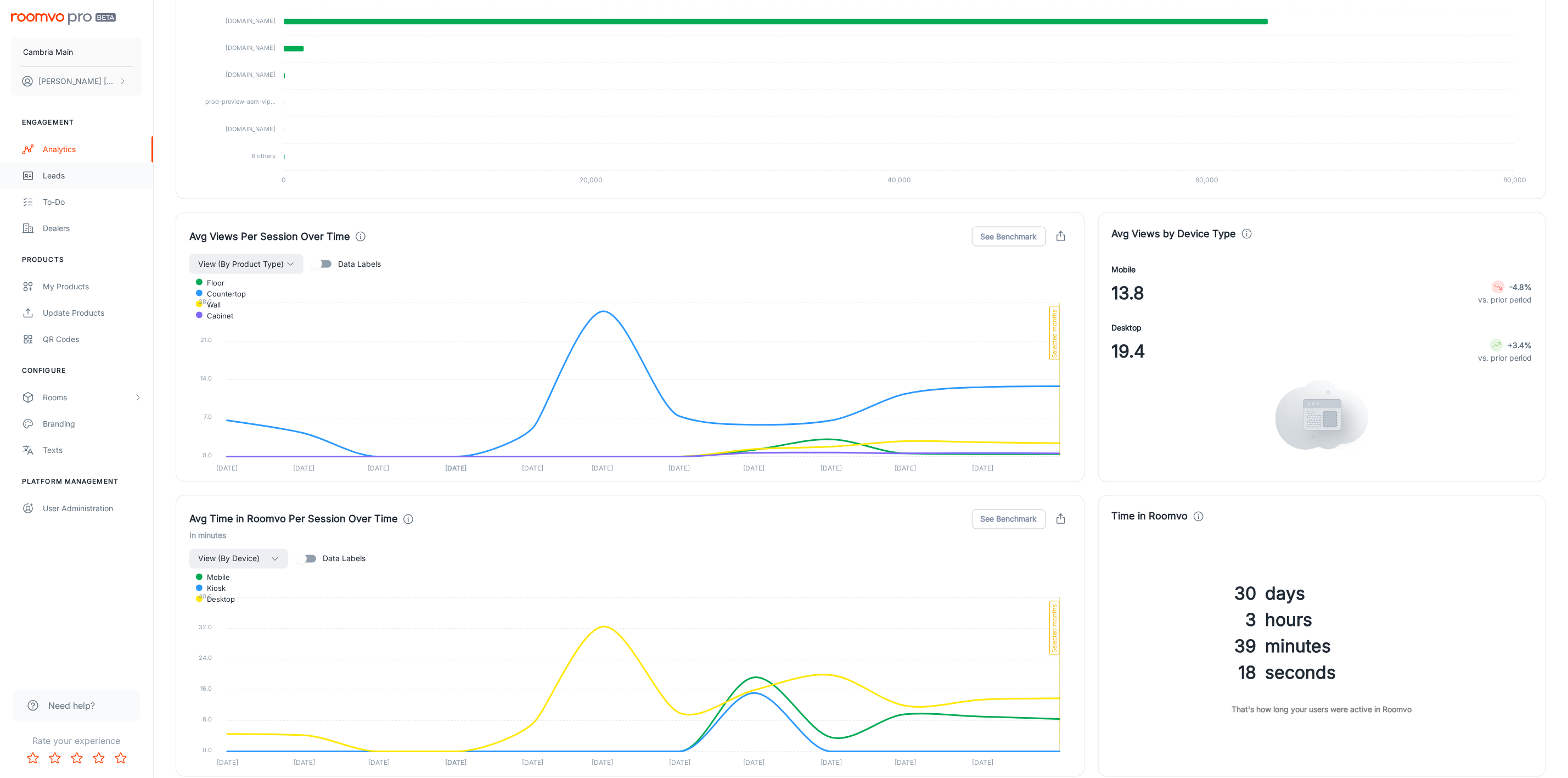
click at [48, 175] on div "Leads" at bounding box center [92, 176] width 100 height 12
